Goal: Entertainment & Leisure: Browse casually

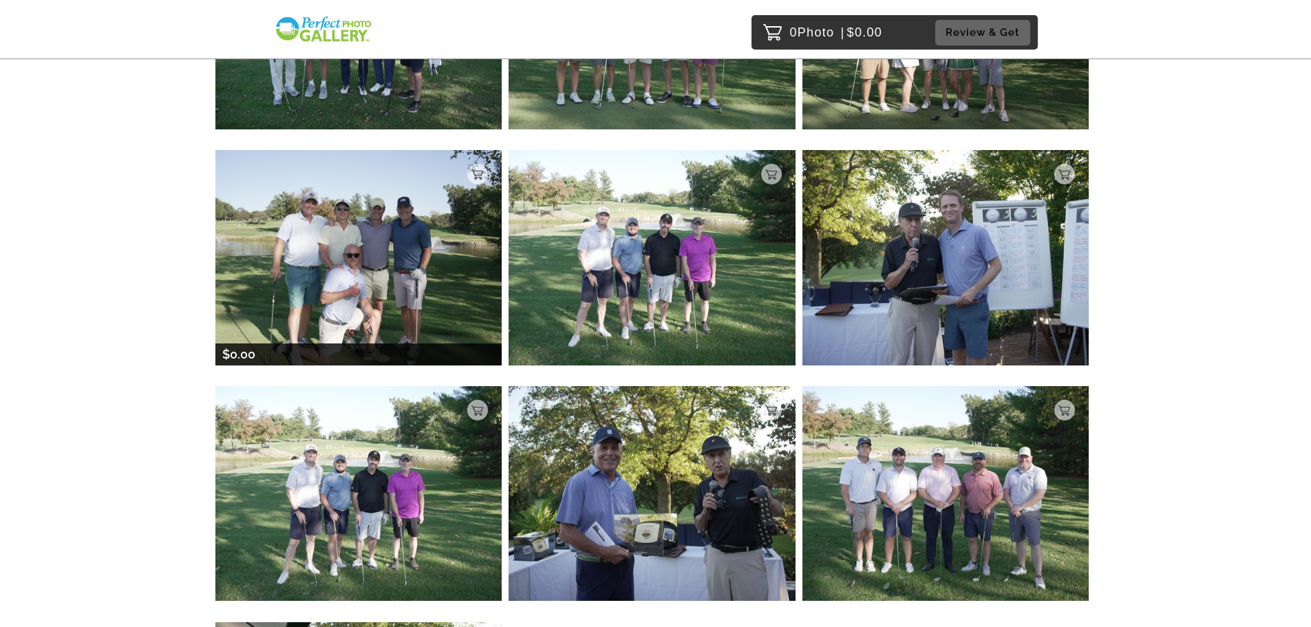
scroll to position [344, 0]
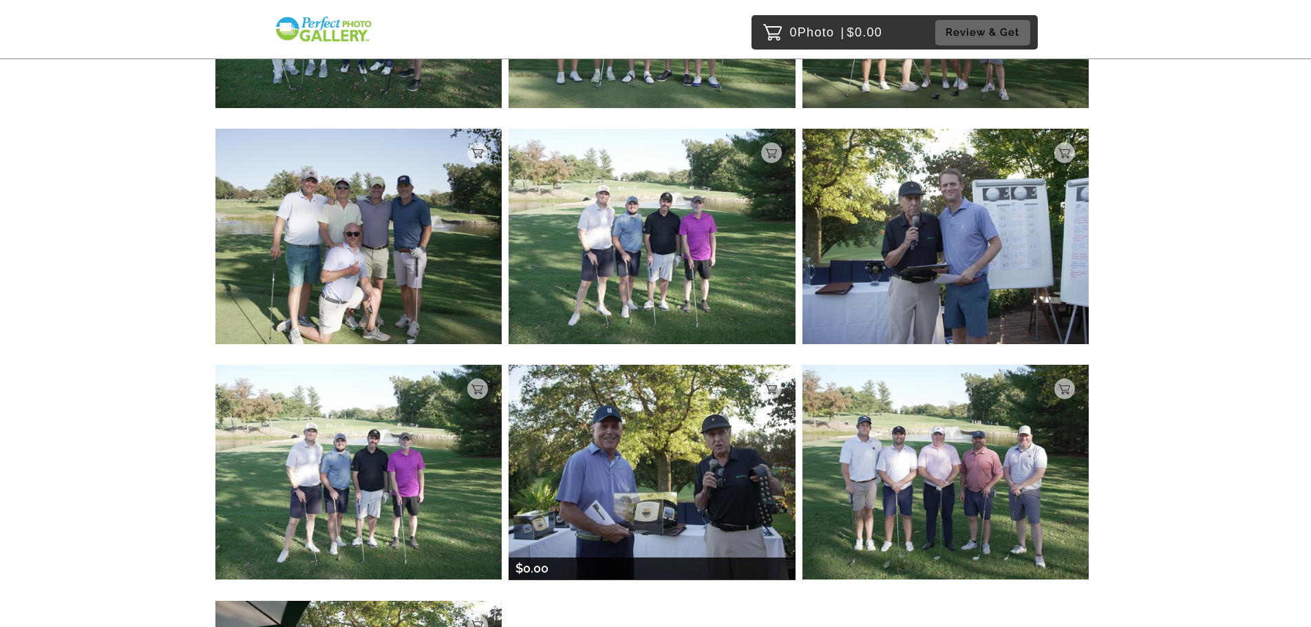
click at [641, 480] on img at bounding box center [651, 472] width 287 height 215
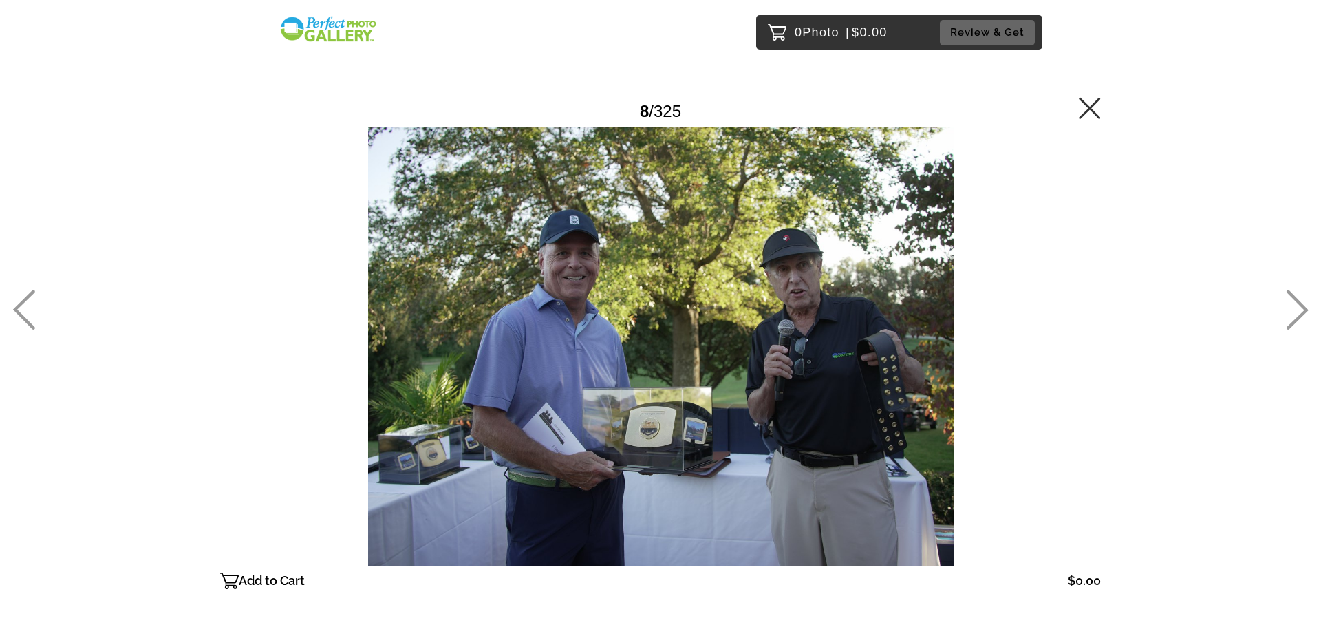
click at [1300, 309] on icon at bounding box center [1297, 310] width 23 height 40
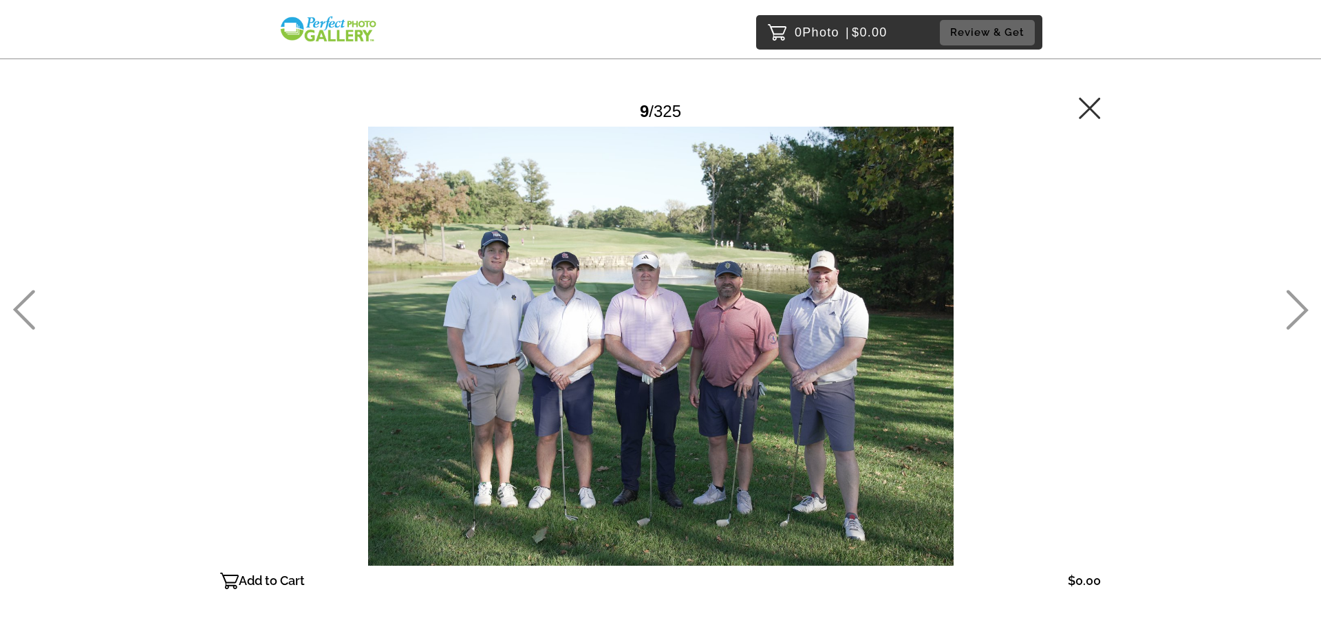
click at [1300, 309] on icon at bounding box center [1297, 310] width 23 height 40
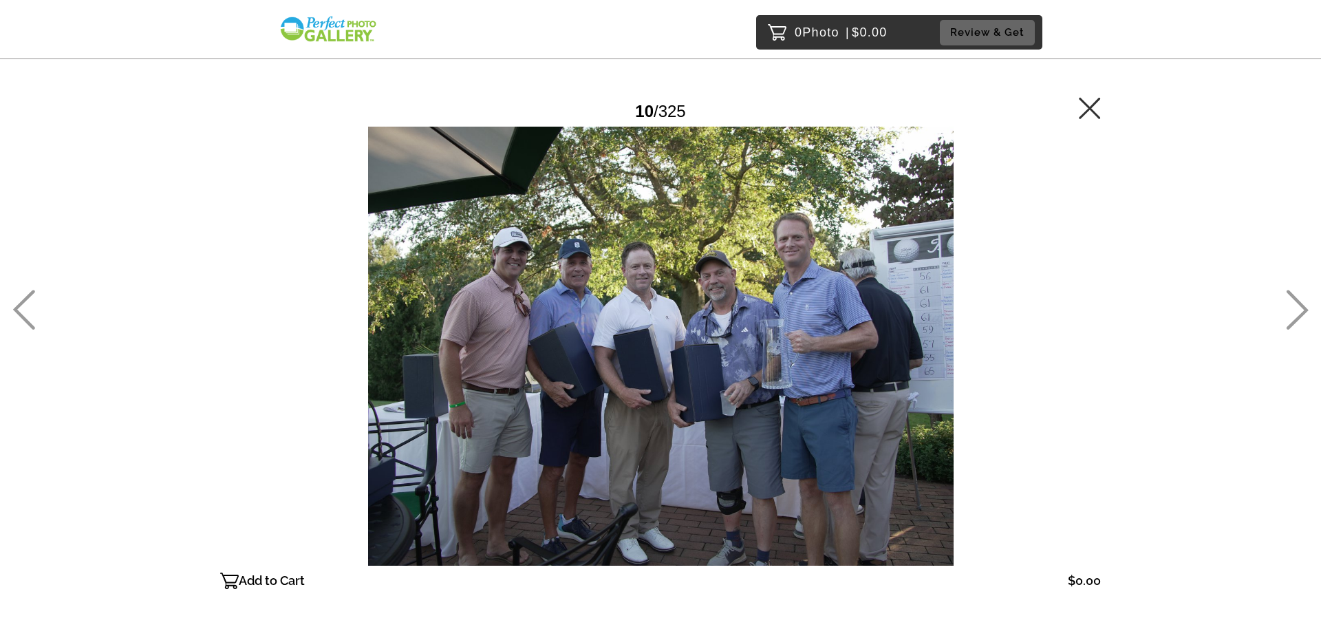
click at [1269, 304] on div "0 Photo | $0.00 Review & Get Password Checker bypassed 10 / 325 Add to Cart $0.…" at bounding box center [660, 374] width 1321 height 748
click at [1291, 306] on icon at bounding box center [1297, 310] width 23 height 40
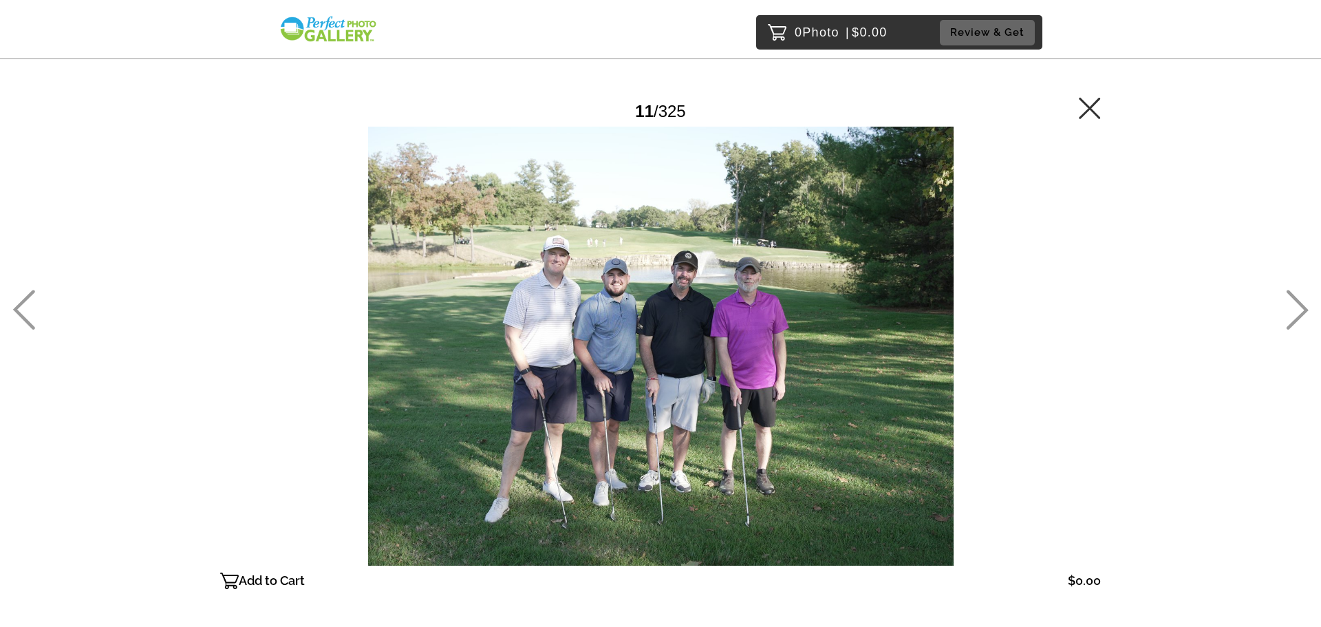
click at [1297, 307] on icon at bounding box center [1297, 310] width 23 height 40
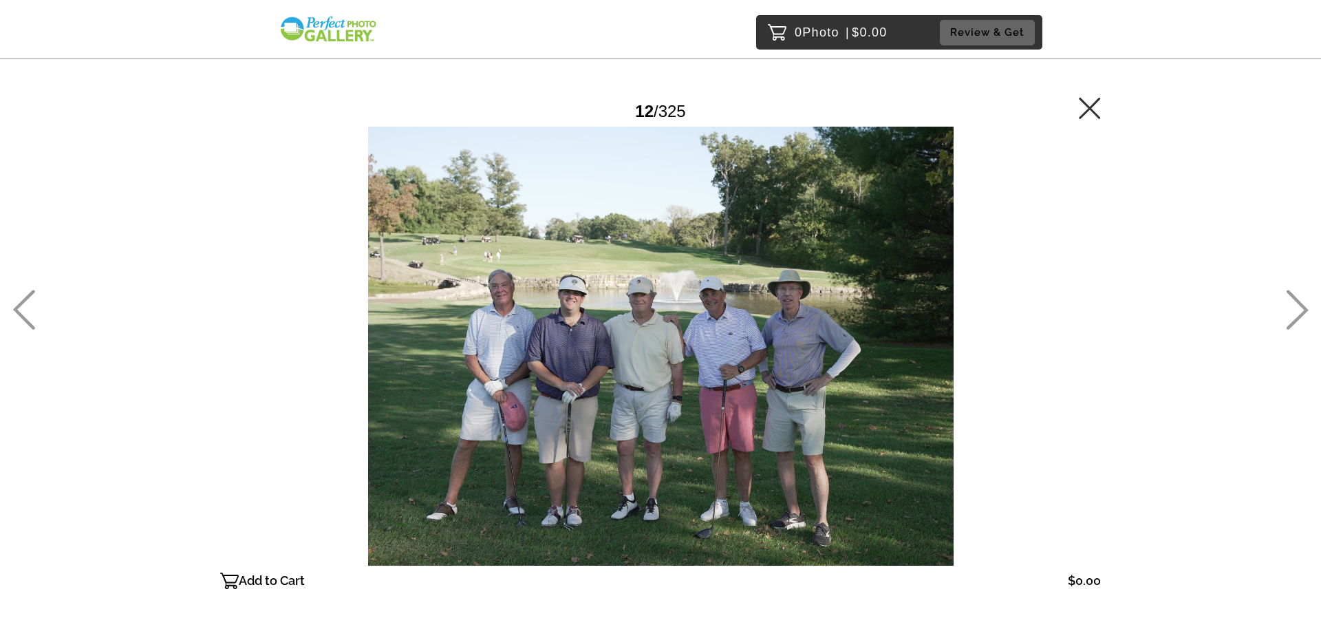
click at [1297, 307] on icon at bounding box center [1297, 310] width 23 height 40
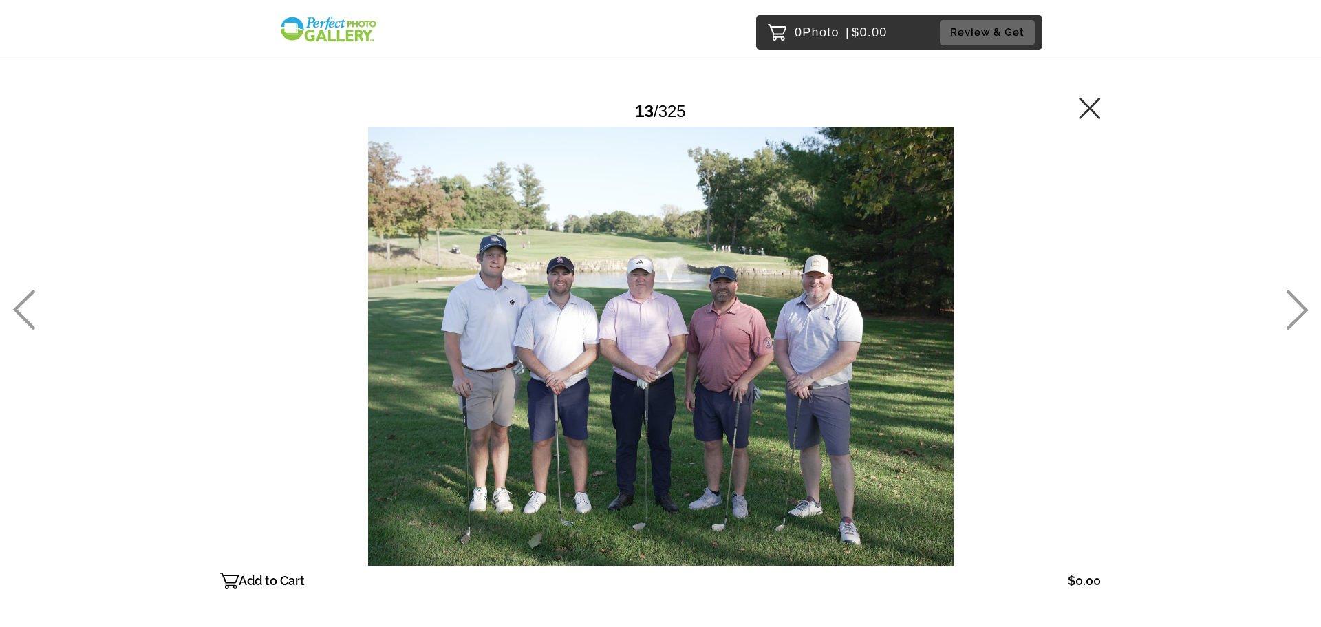
click at [1085, 106] on icon at bounding box center [1090, 108] width 22 height 22
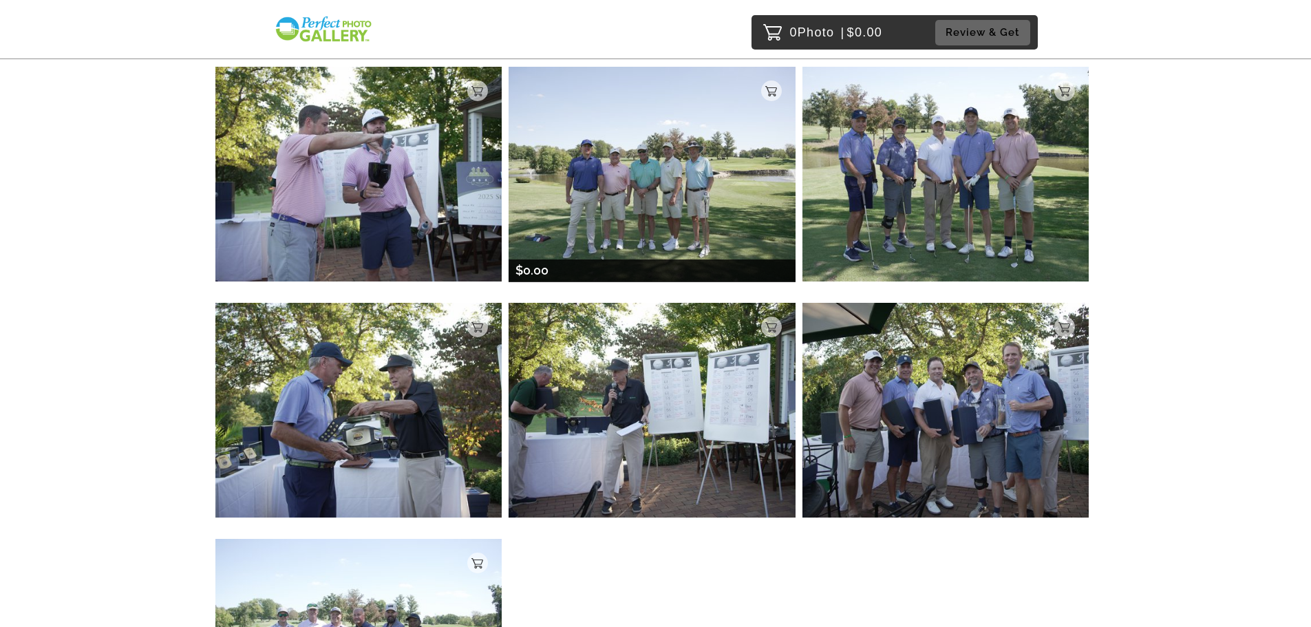
scroll to position [2339, 0]
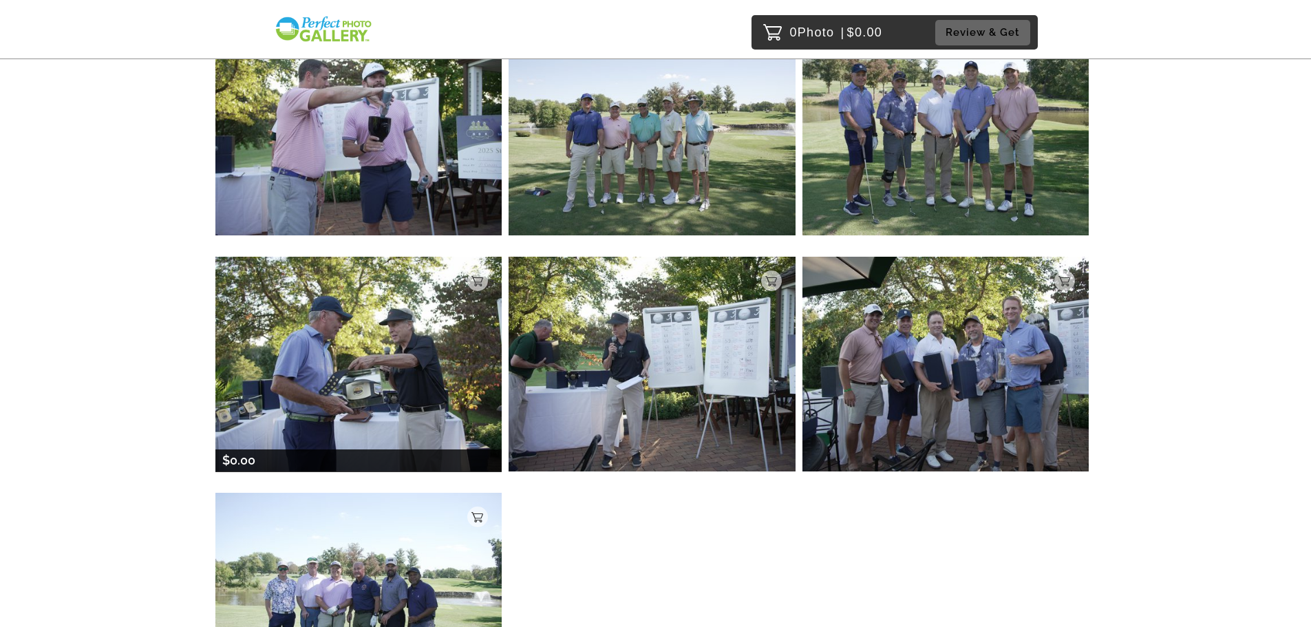
click at [420, 354] on img at bounding box center [358, 364] width 287 height 215
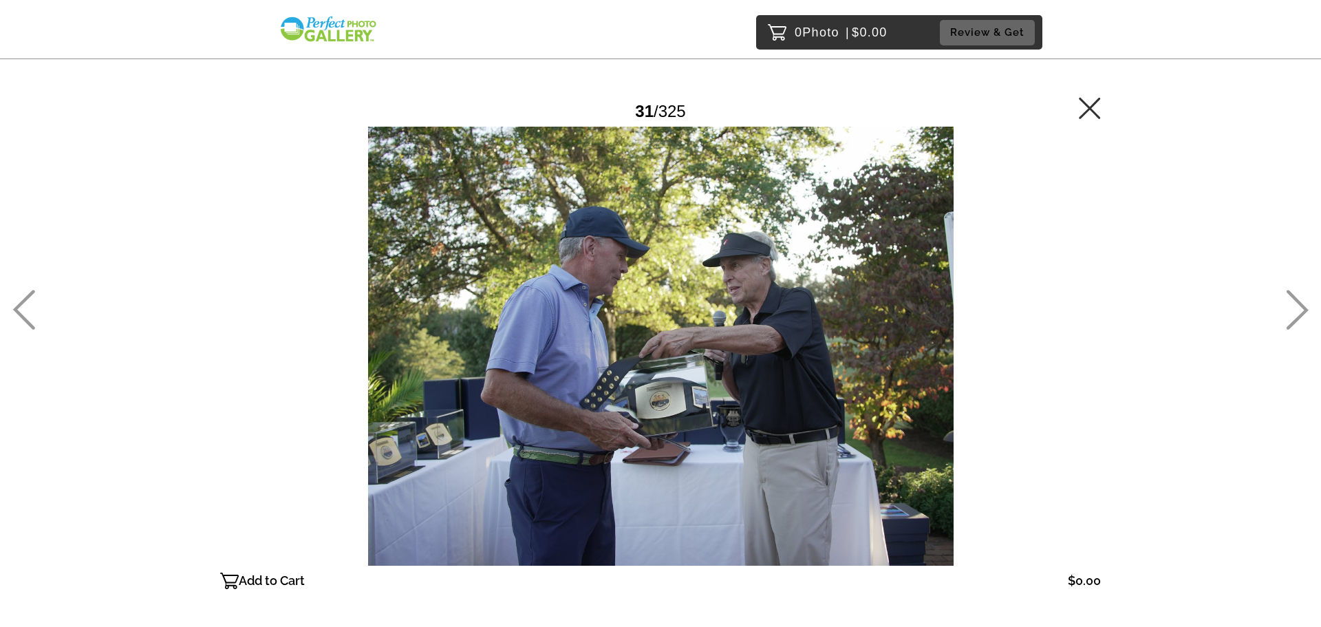
click at [1302, 307] on icon at bounding box center [1298, 310] width 22 height 40
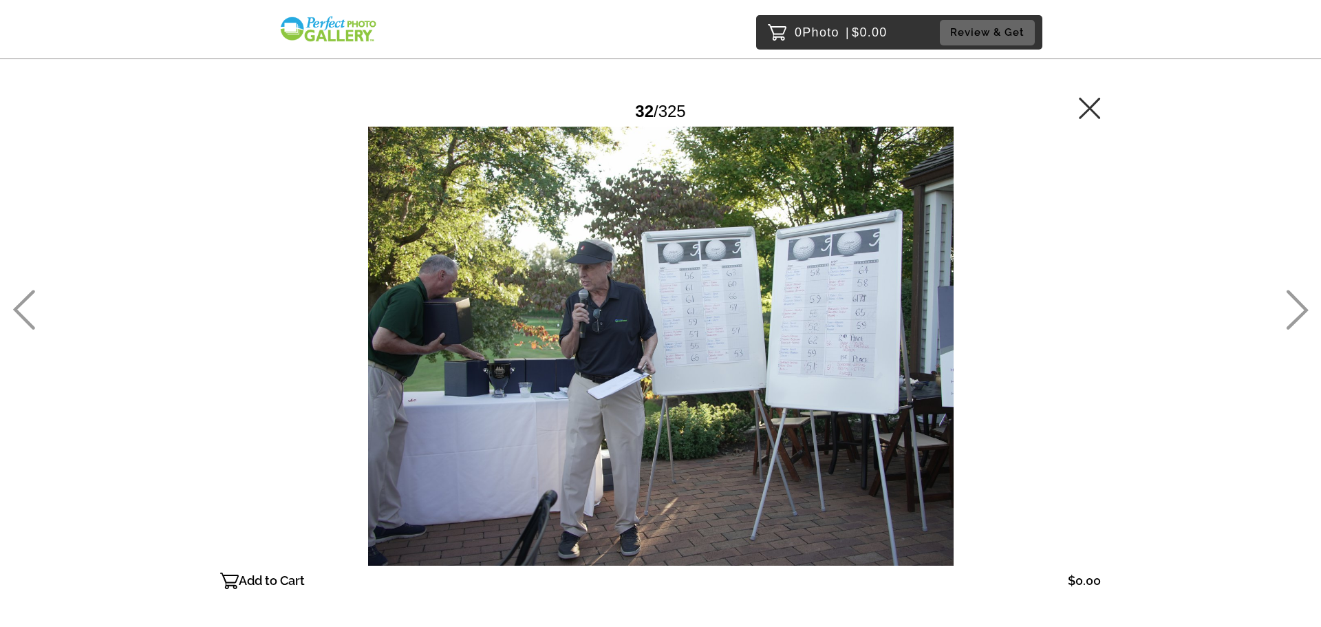
click at [1094, 107] on icon at bounding box center [1090, 108] width 22 height 22
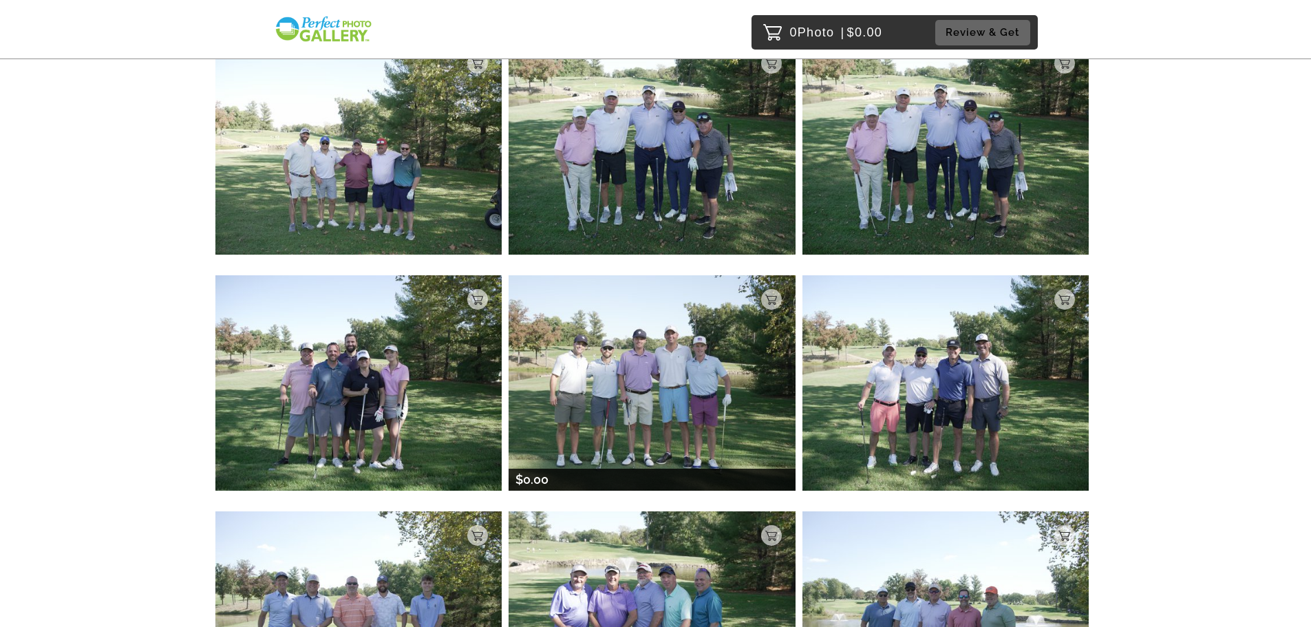
scroll to position [6438, 0]
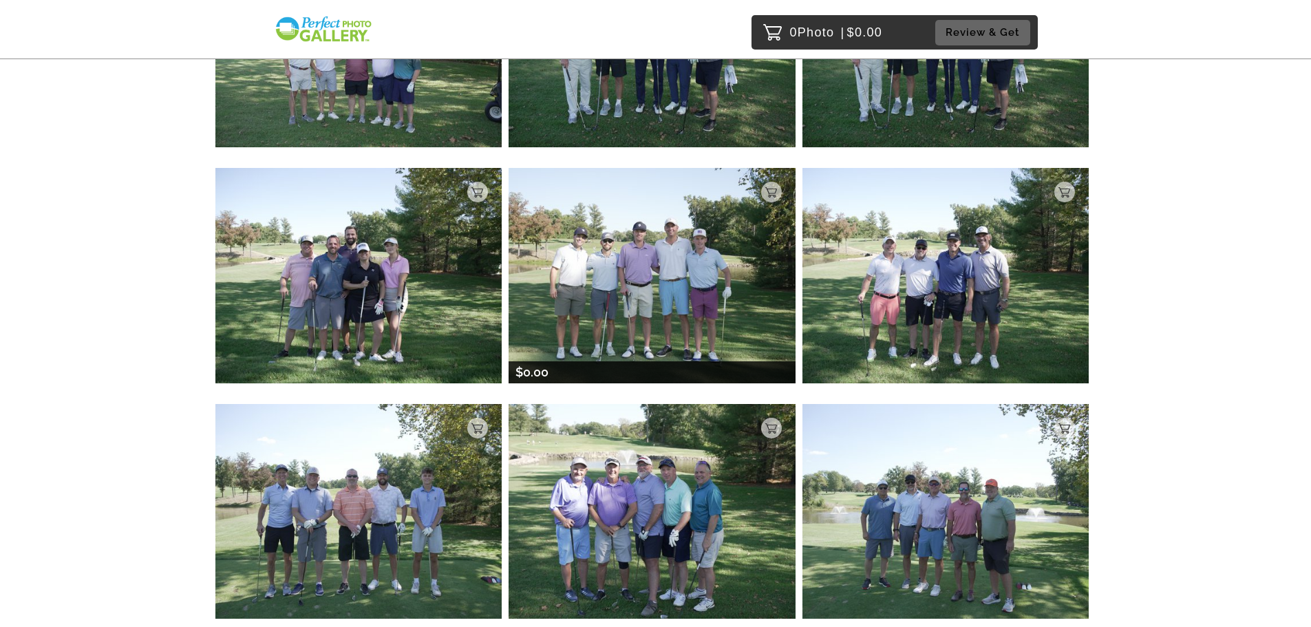
click at [708, 284] on img at bounding box center [651, 275] width 287 height 215
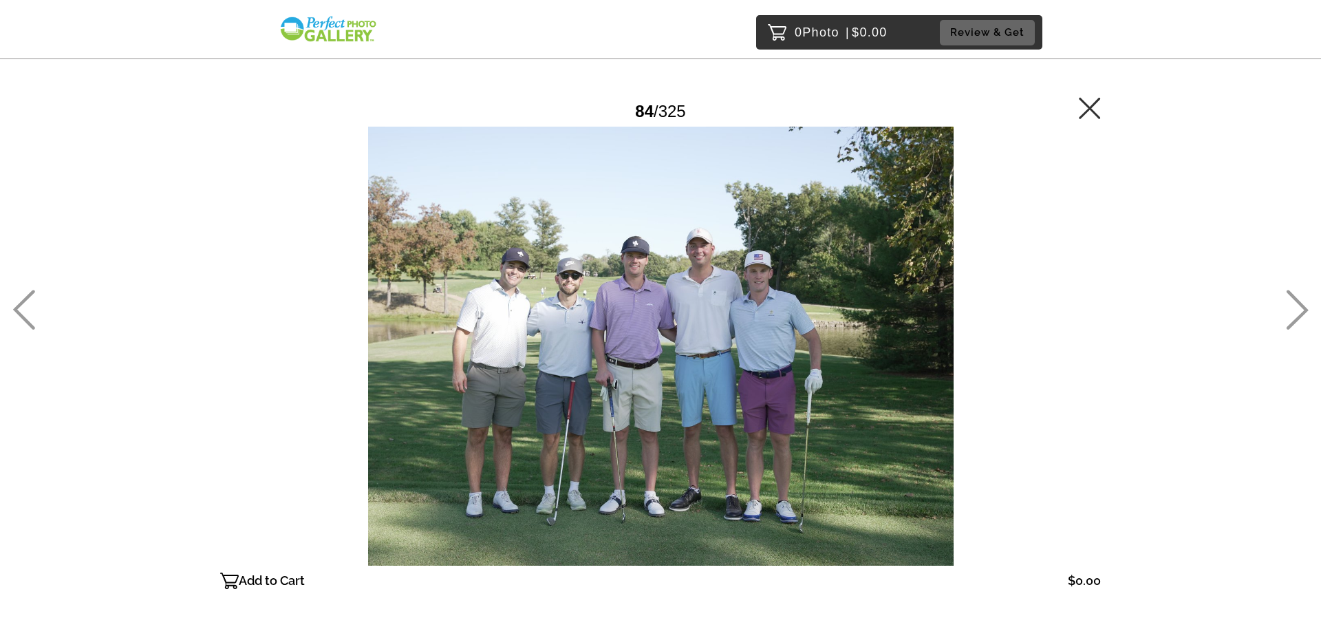
drag, startPoint x: 1279, startPoint y: 0, endPoint x: 1069, endPoint y: 323, distance: 384.9
click at [1069, 323] on div at bounding box center [660, 346] width 881 height 439
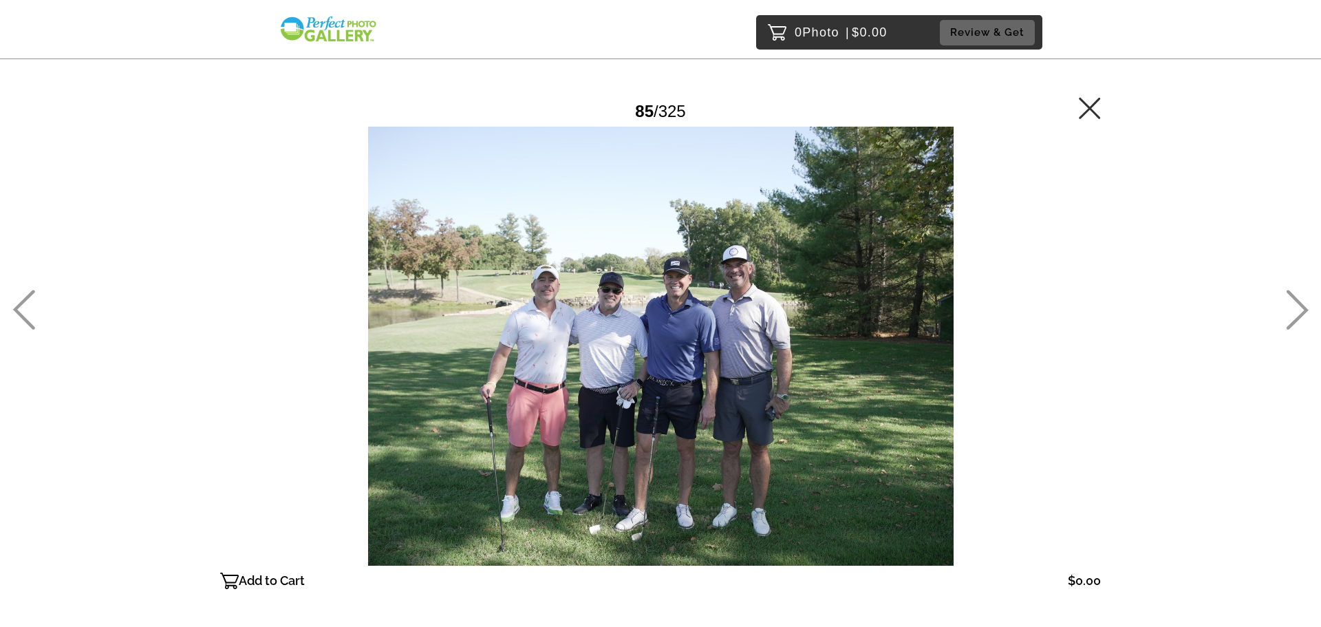
click at [1091, 108] on icon at bounding box center [1089, 107] width 21 height 21
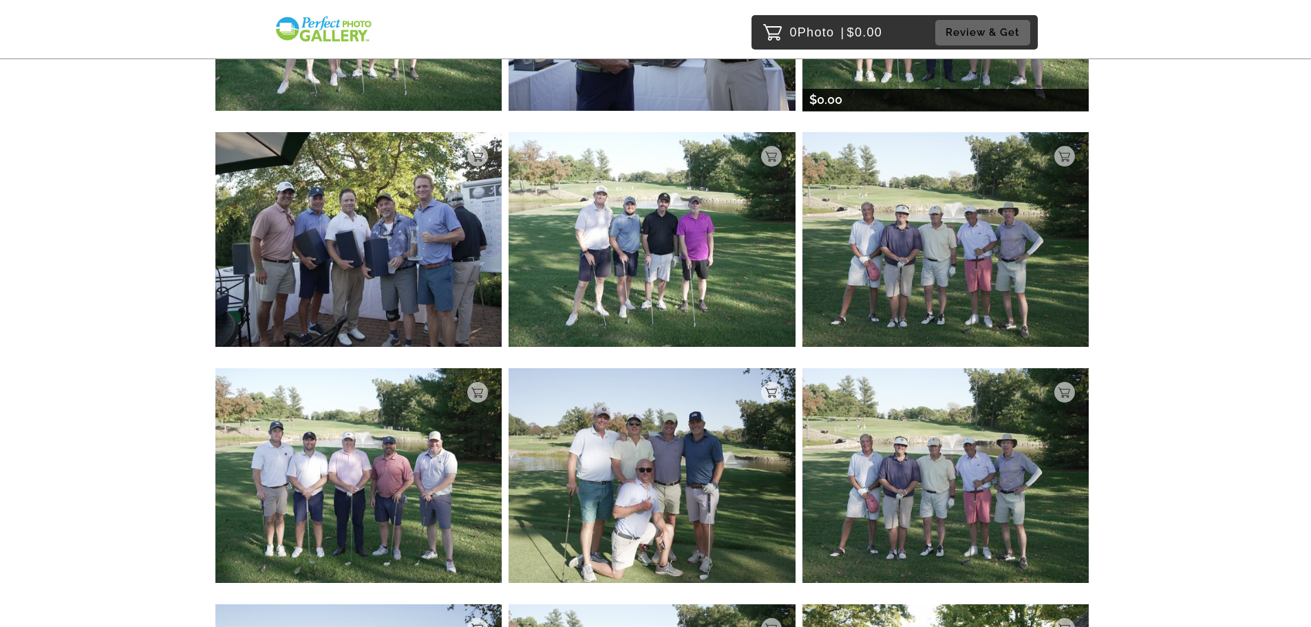
scroll to position [1032, 0]
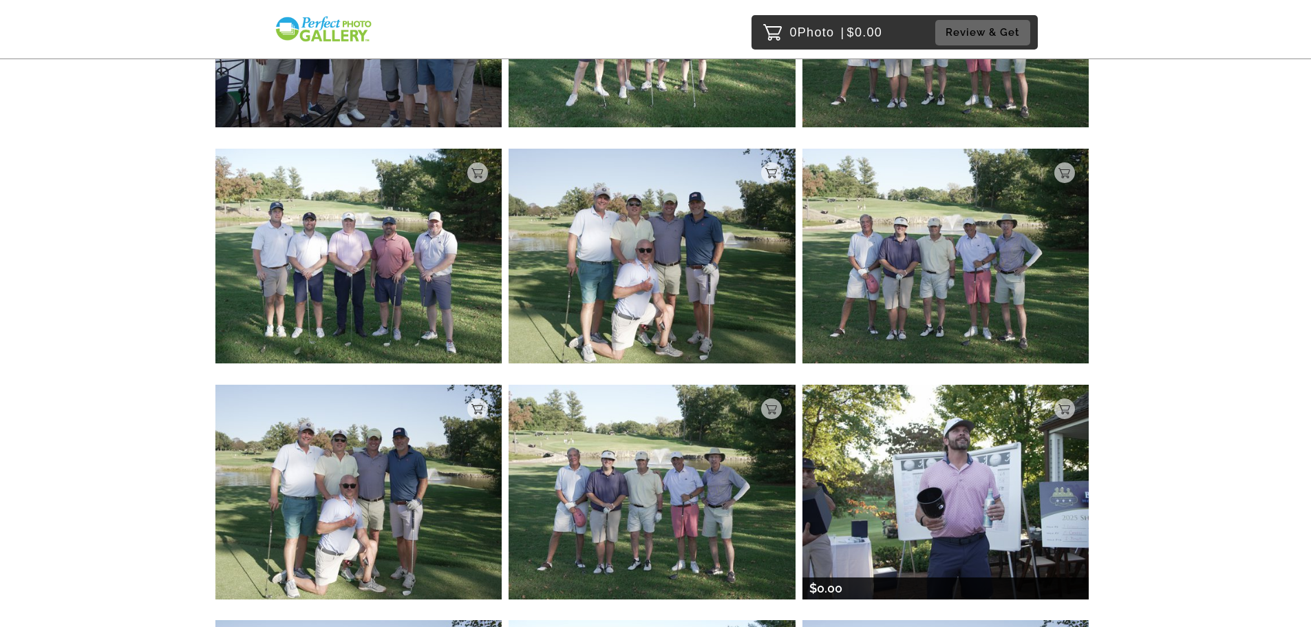
click at [950, 448] on img at bounding box center [945, 492] width 287 height 215
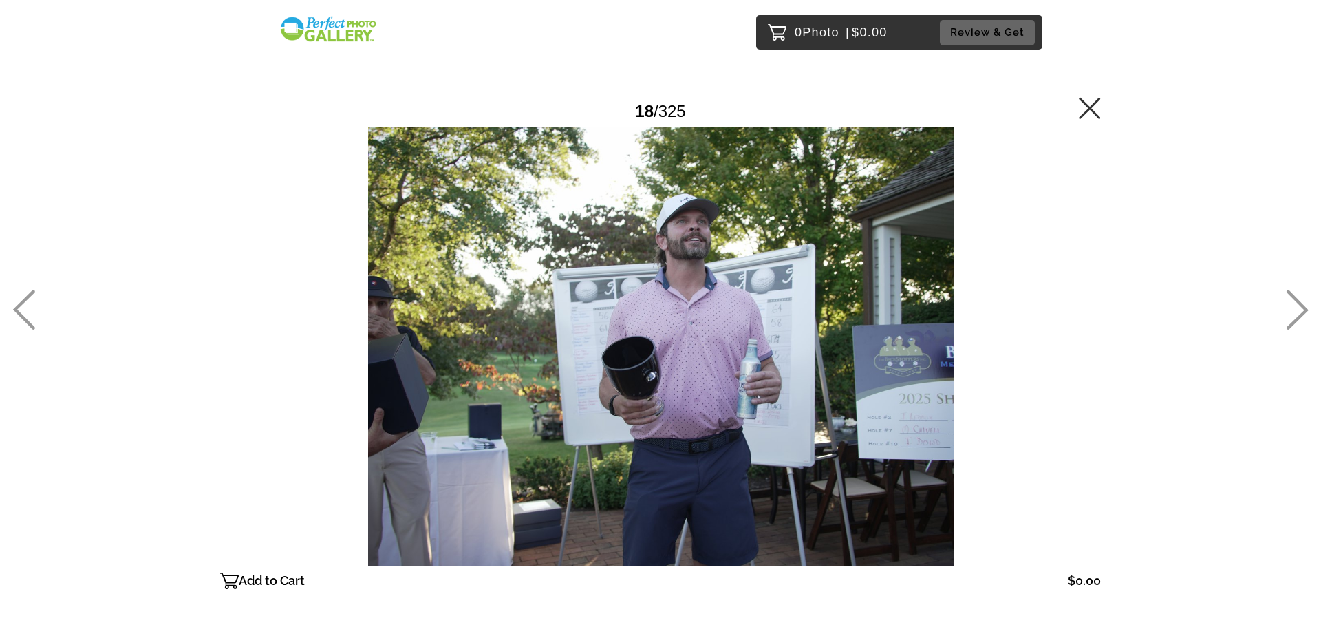
click at [1090, 107] on icon at bounding box center [1089, 107] width 21 height 21
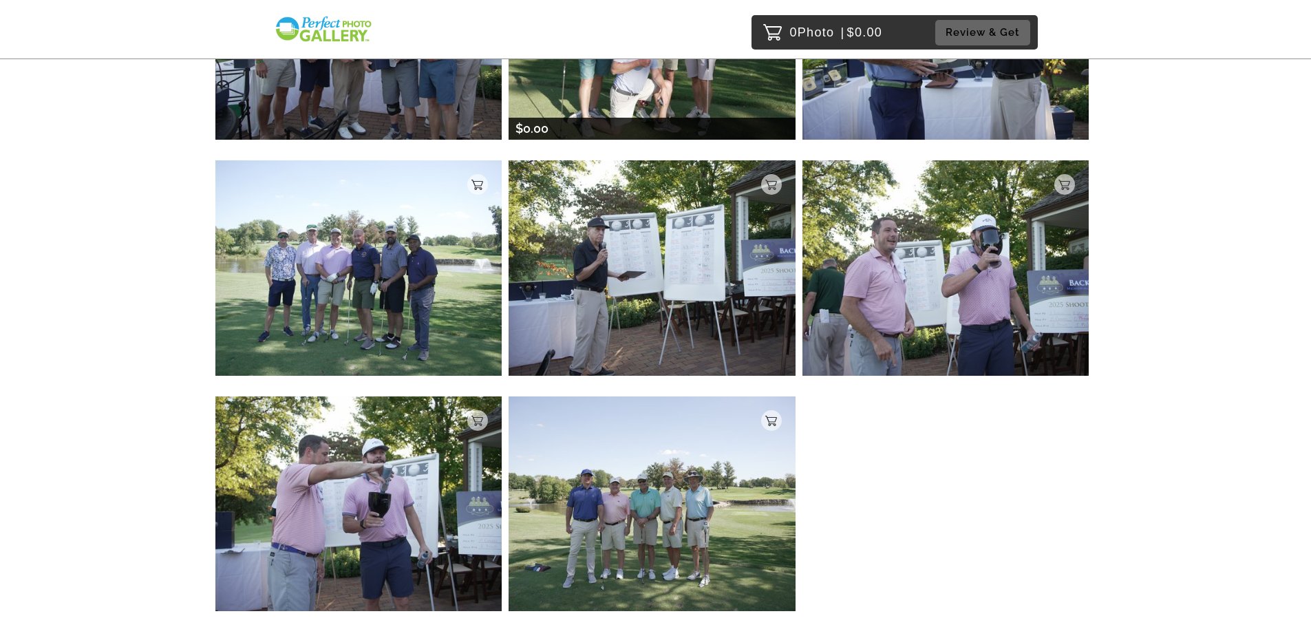
scroll to position [2123, 0]
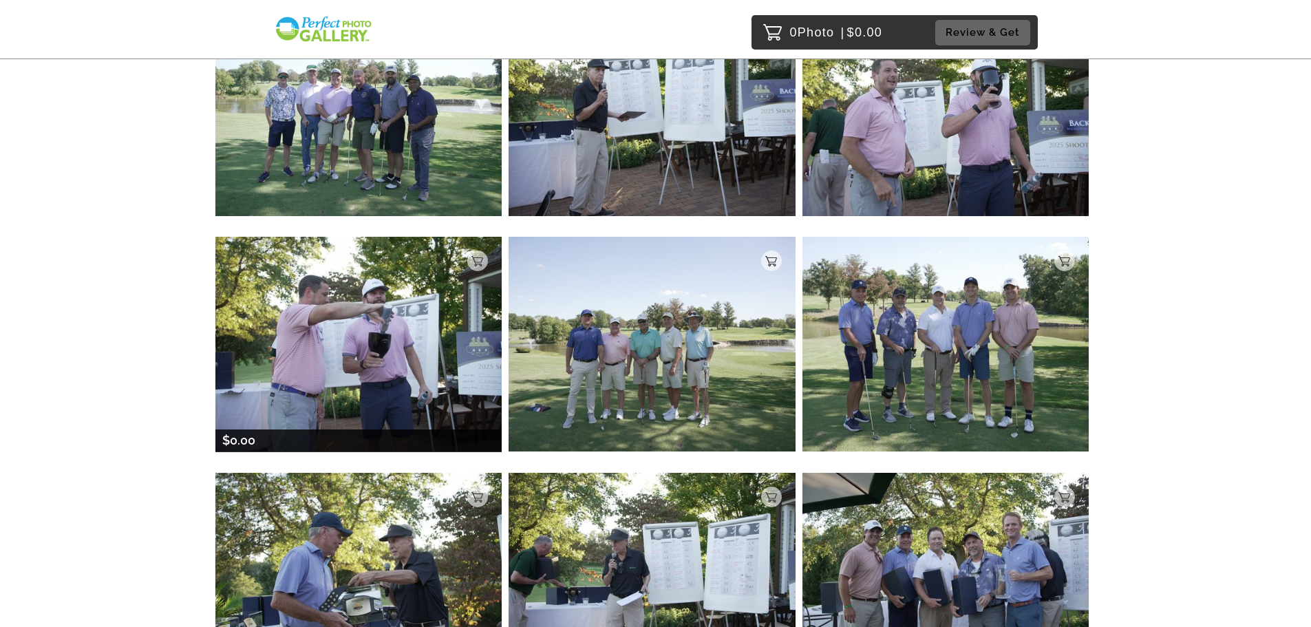
click at [394, 310] on img at bounding box center [358, 344] width 287 height 215
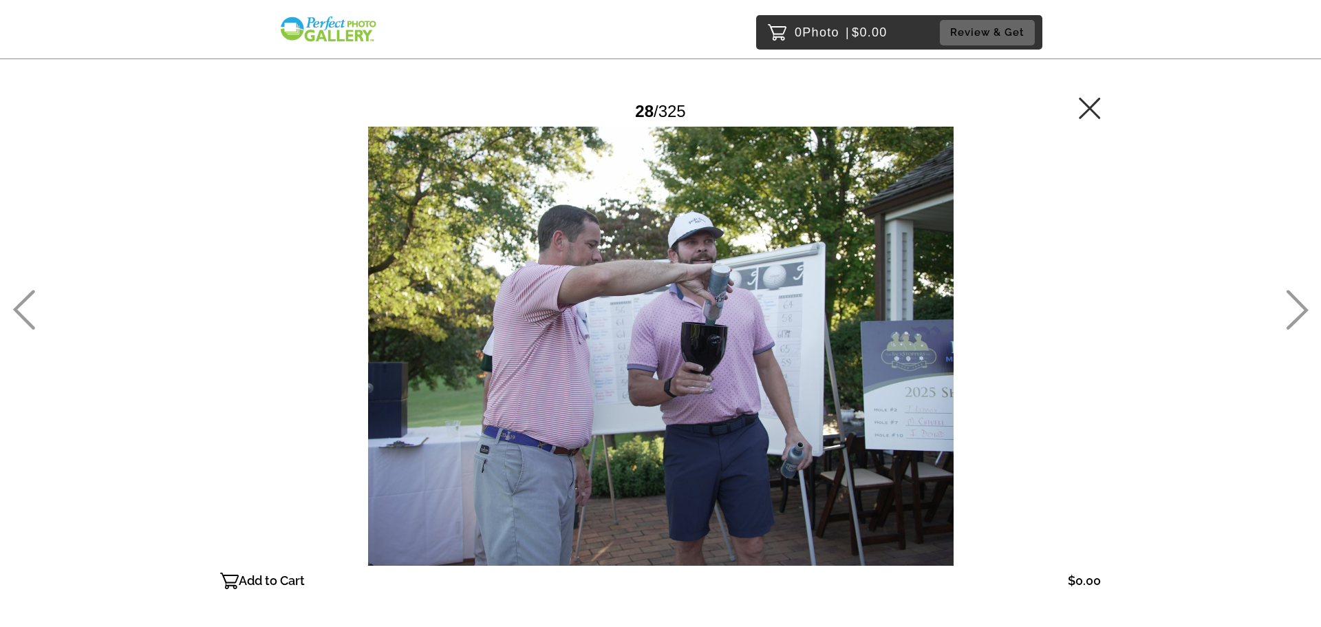
click at [1094, 111] on icon at bounding box center [1089, 107] width 21 height 21
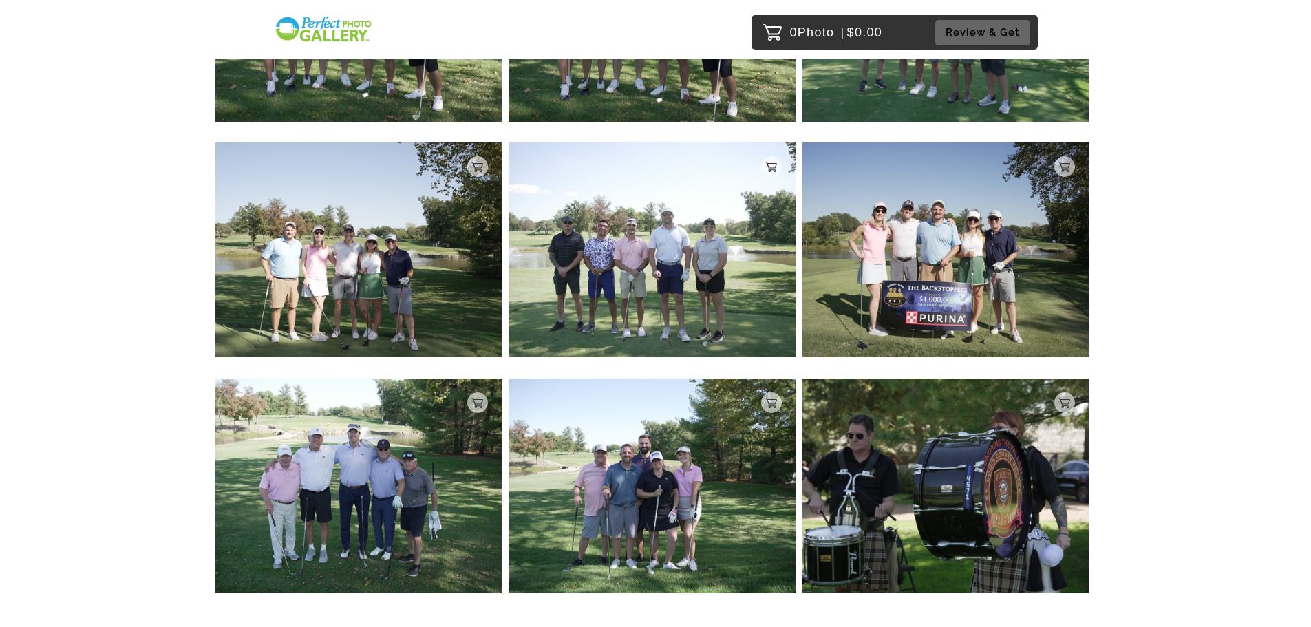
scroll to position [7430, 0]
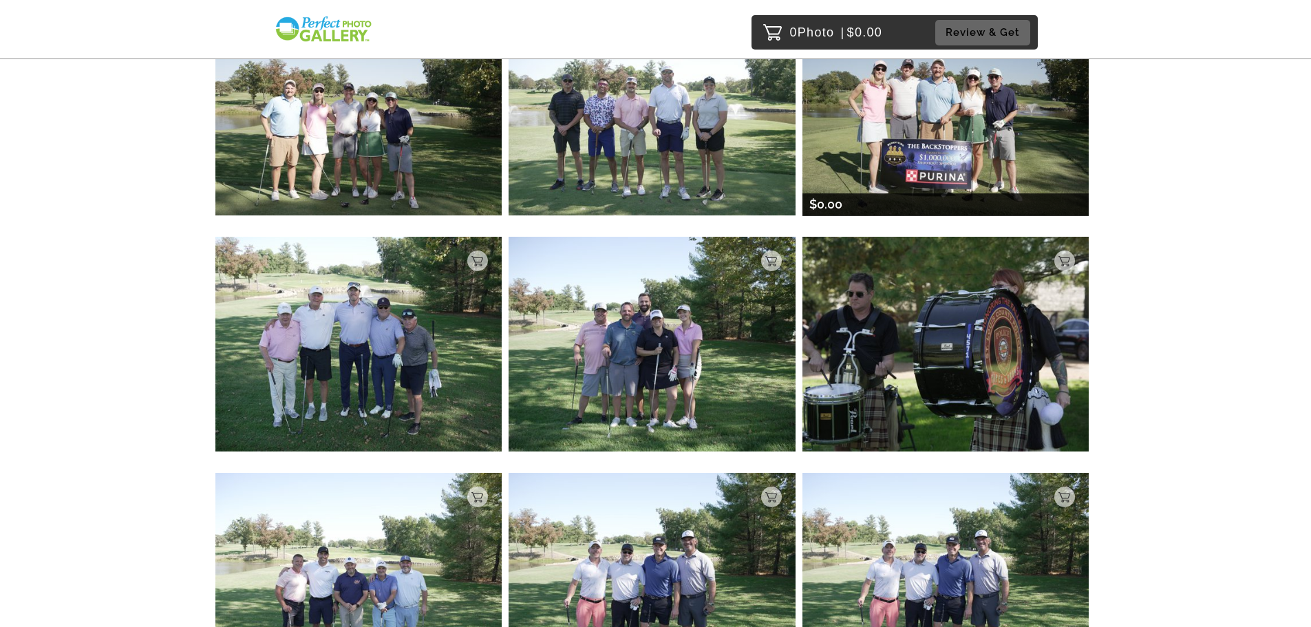
click at [875, 167] on img at bounding box center [945, 108] width 287 height 215
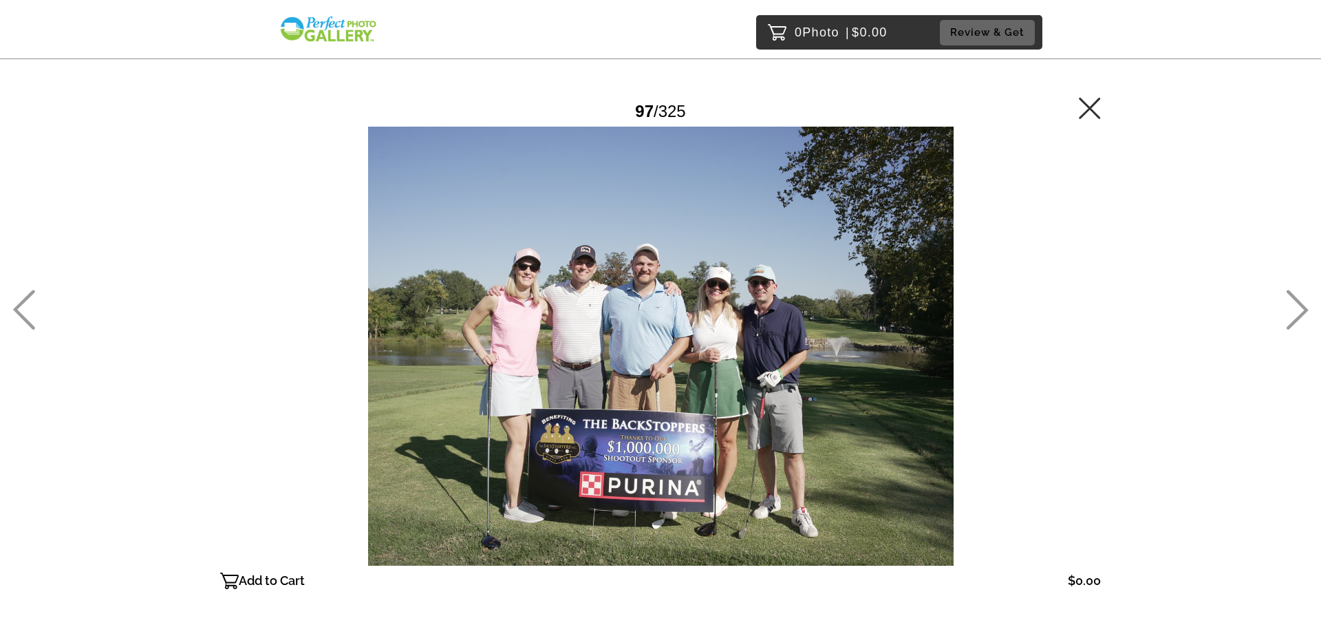
click at [1086, 103] on icon at bounding box center [1090, 108] width 22 height 22
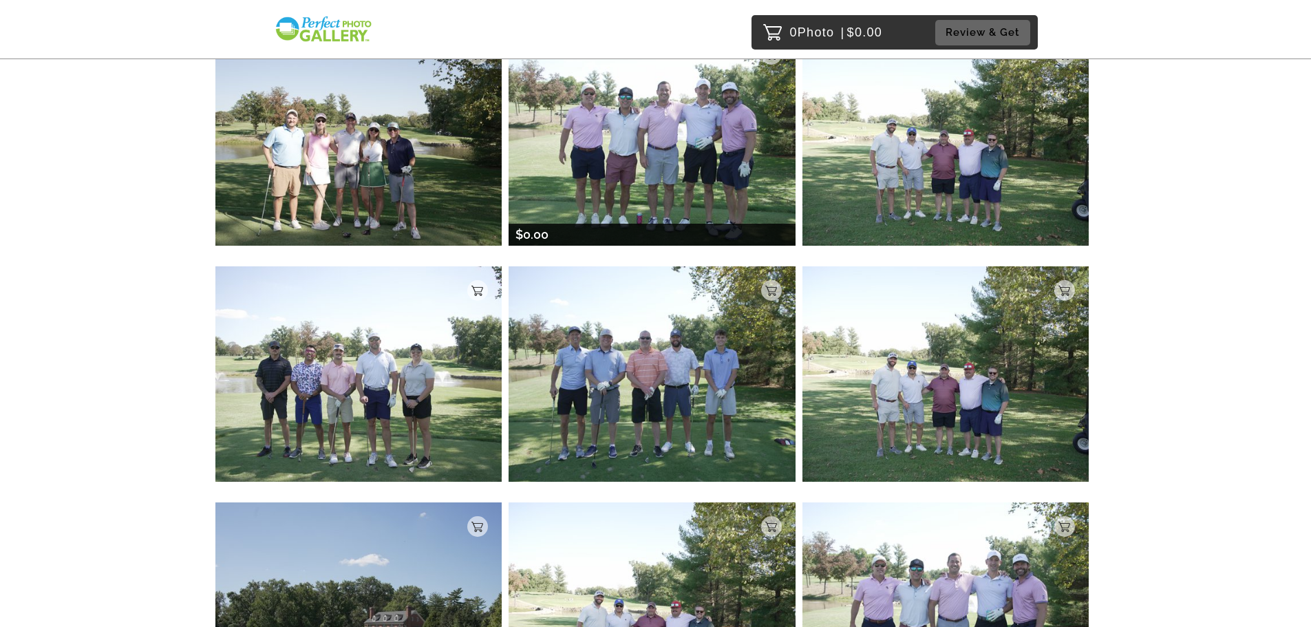
scroll to position [5023, 0]
